Goal: Task Accomplishment & Management: Use online tool/utility

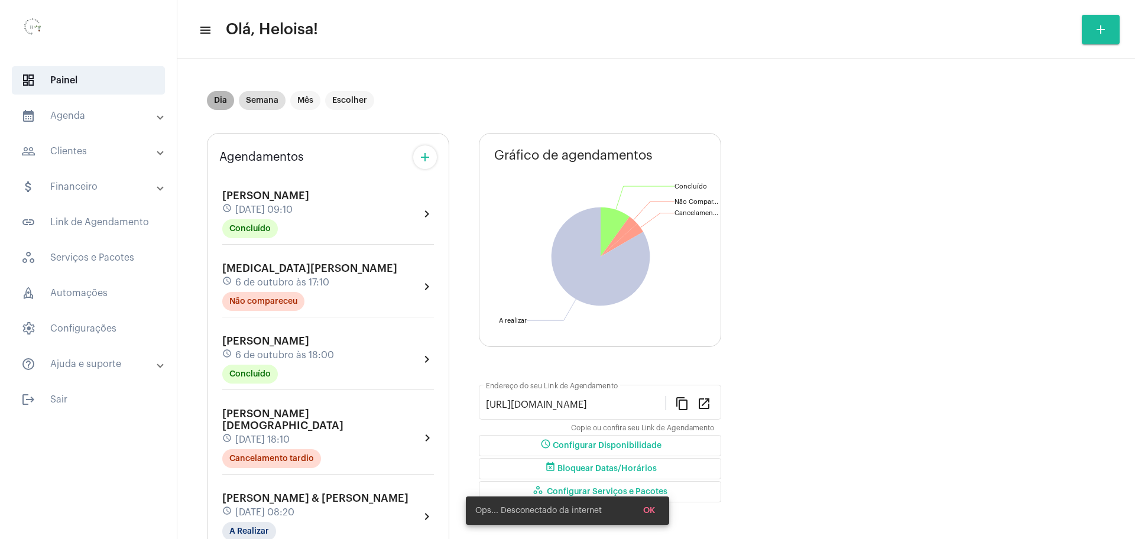
click at [229, 101] on mat-chip "Dia" at bounding box center [220, 100] width 27 height 19
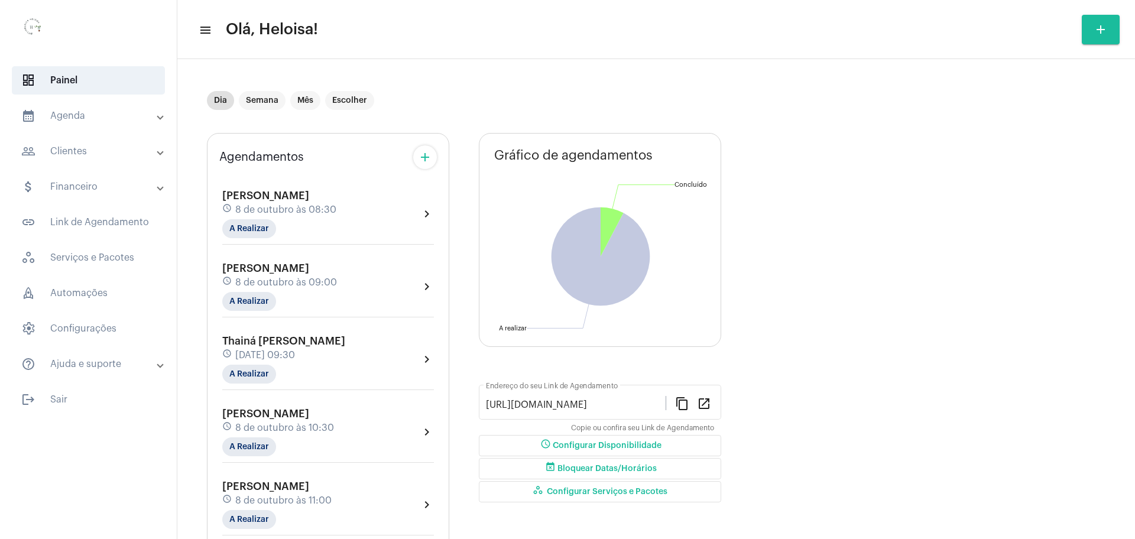
click at [271, 209] on span "8 de outubro às 08:30" at bounding box center [285, 210] width 101 height 11
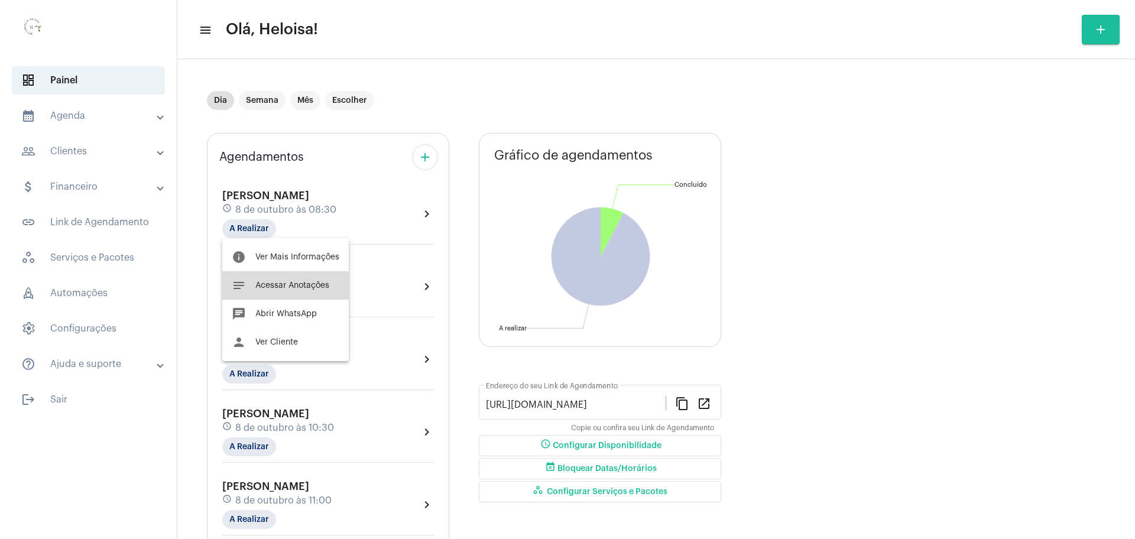
click at [270, 288] on span "Acessar Anotações" at bounding box center [292, 285] width 74 height 8
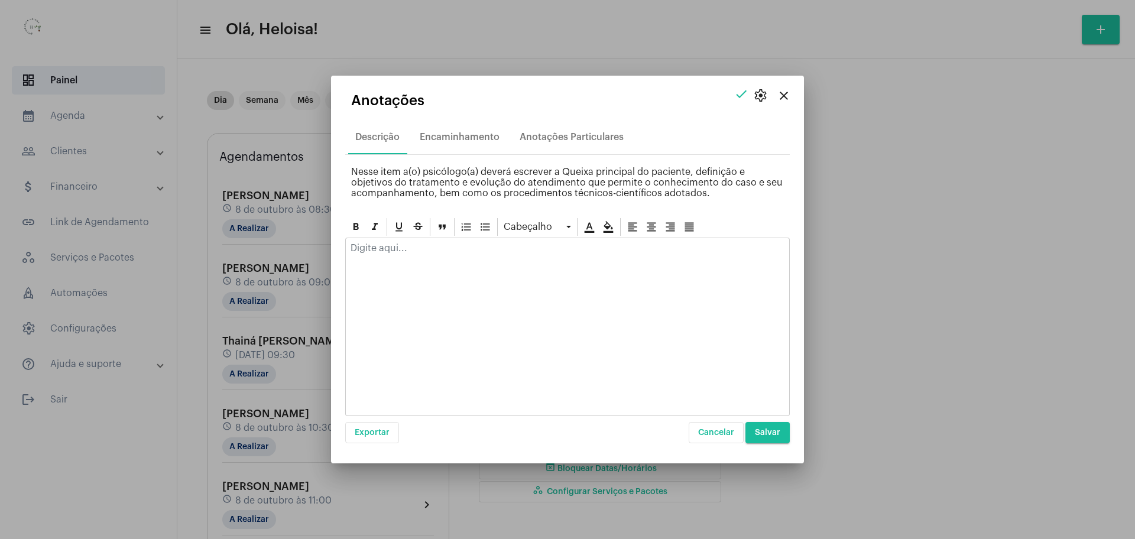
click at [384, 246] on p at bounding box center [568, 248] width 434 height 11
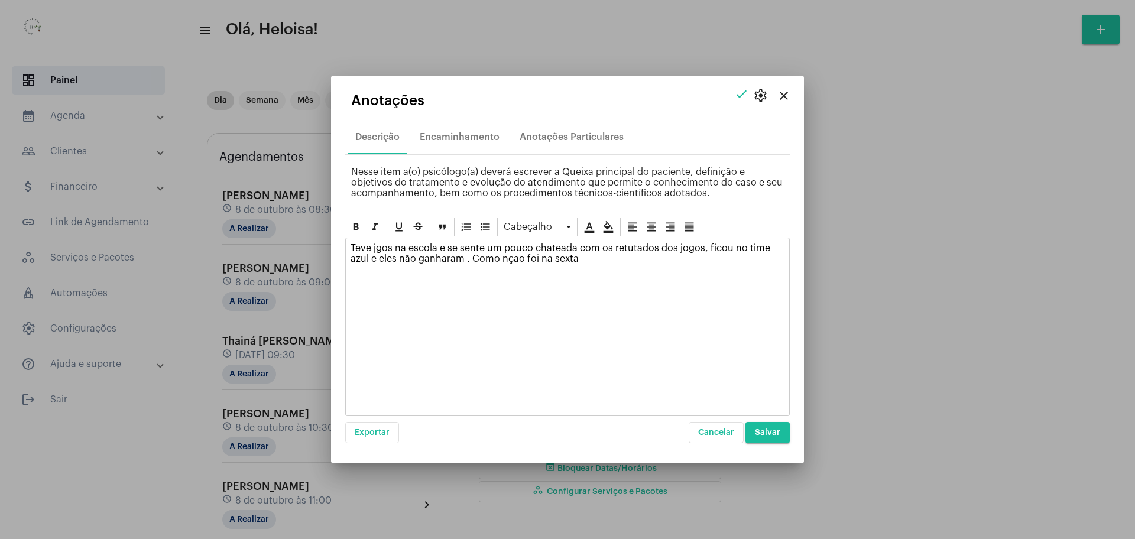
click at [492, 252] on p "Teve jgos na escola e se sente um pouco chateada com os retutados dos jogos, fi…" at bounding box center [568, 253] width 434 height 21
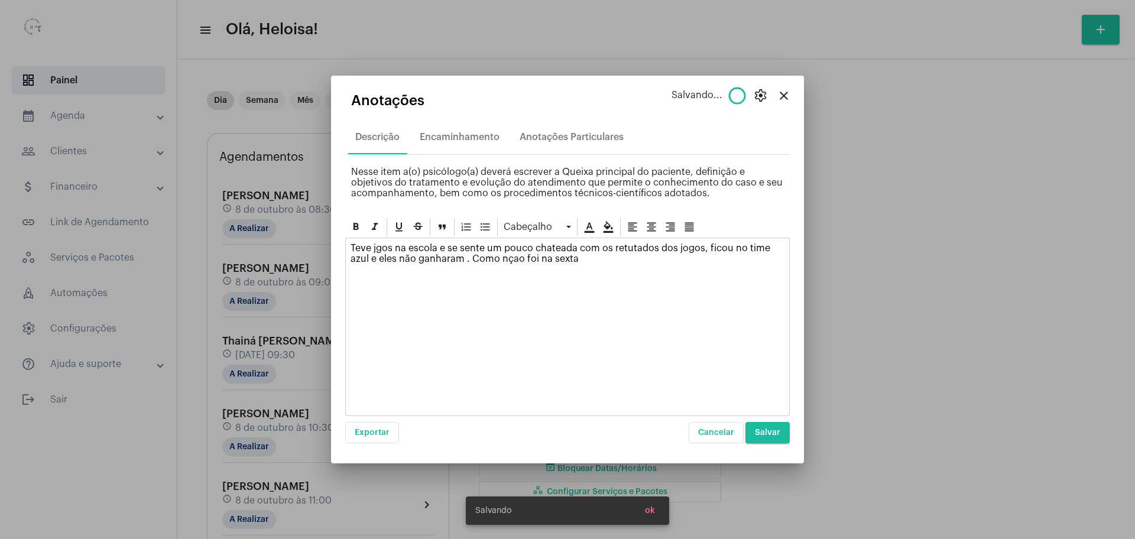
click at [492, 260] on p "Teve jgos na escola e se sente um pouco chateada com os retutados dos jogos, fi…" at bounding box center [568, 253] width 434 height 21
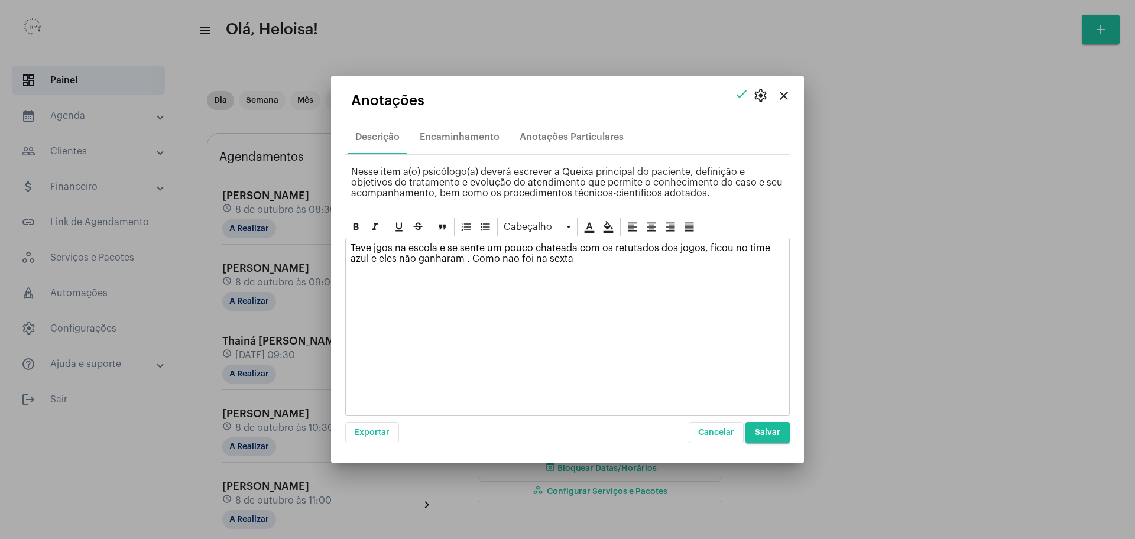
click at [553, 257] on p "Teve jgos na escola e se sente um pouco chateada com os retutados dos jogos, fi…" at bounding box center [568, 253] width 434 height 21
click at [777, 437] on button "Salvar" at bounding box center [767, 432] width 44 height 21
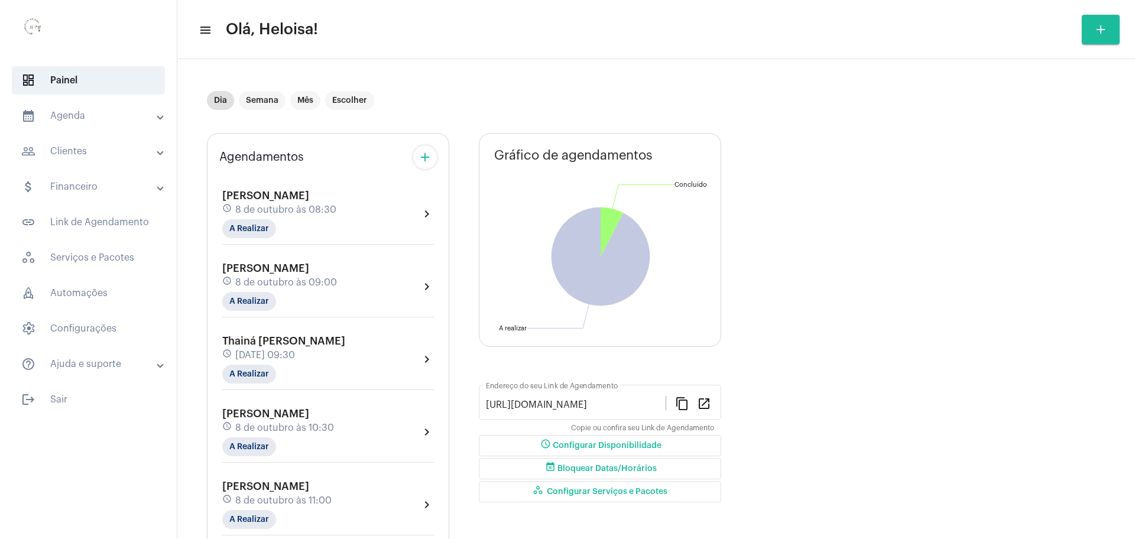
click at [274, 209] on span "8 de outubro às 08:30" at bounding box center [285, 210] width 101 height 11
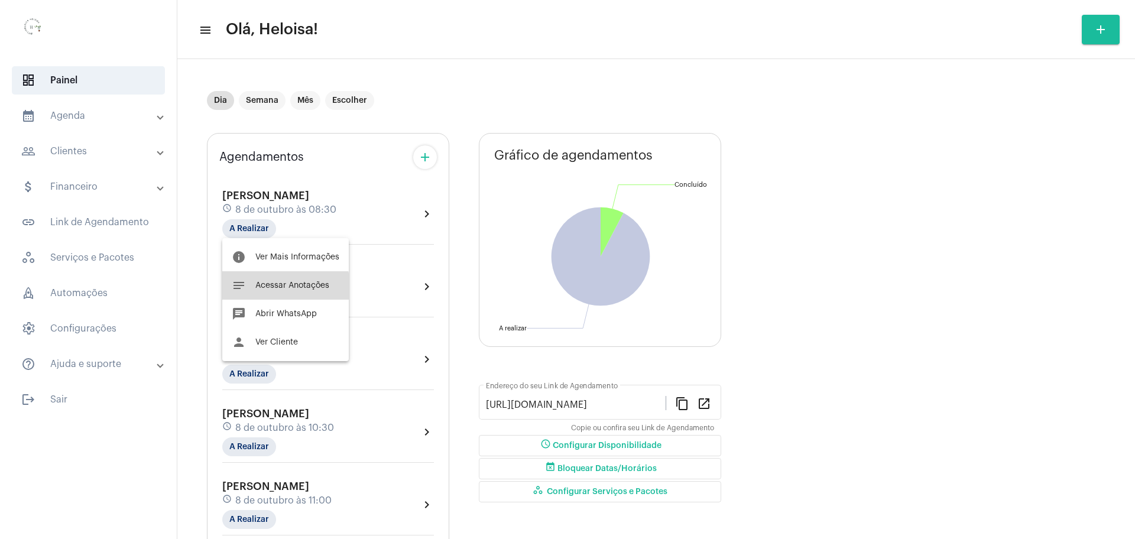
click at [281, 291] on button "notes Acessar Anotações" at bounding box center [285, 285] width 127 height 28
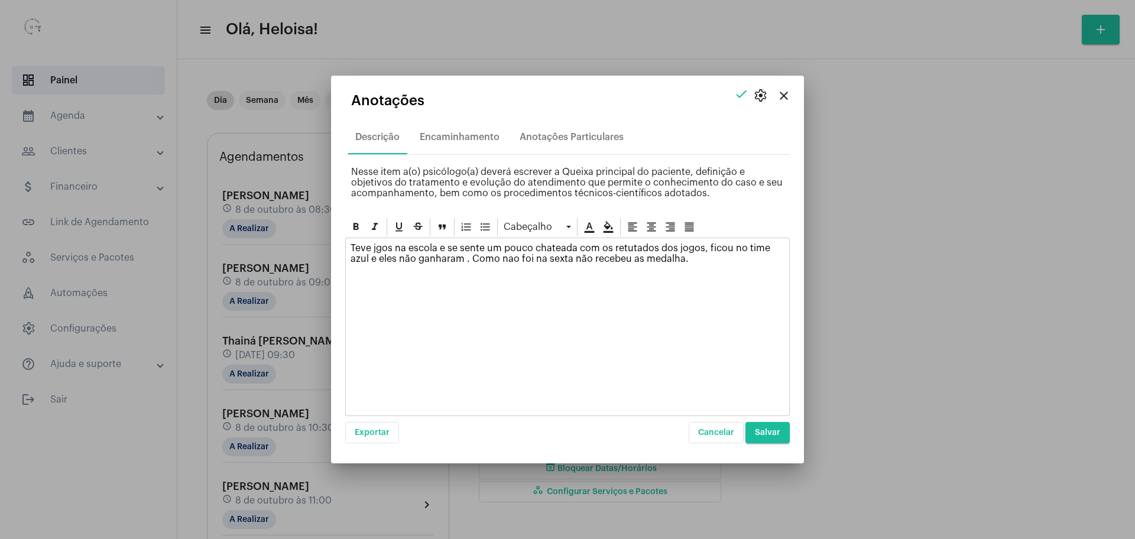
click at [686, 261] on p "Teve jgos na escola e se sente um pouco chateada com os retutados dos jogos, fi…" at bounding box center [568, 253] width 434 height 21
click at [769, 431] on span "Salvar" at bounding box center [767, 433] width 25 height 8
